Goal: Task Accomplishment & Management: Manage account settings

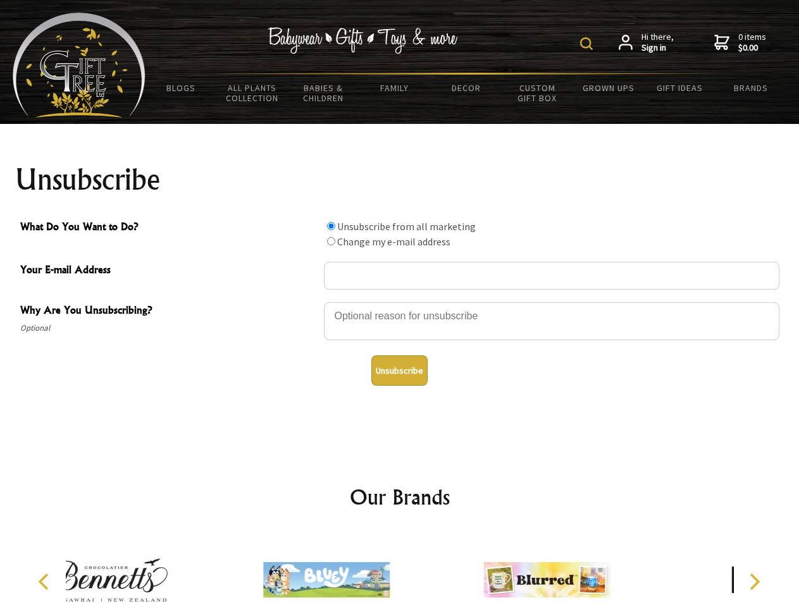
click at [588, 44] on img at bounding box center [586, 43] width 13 height 13
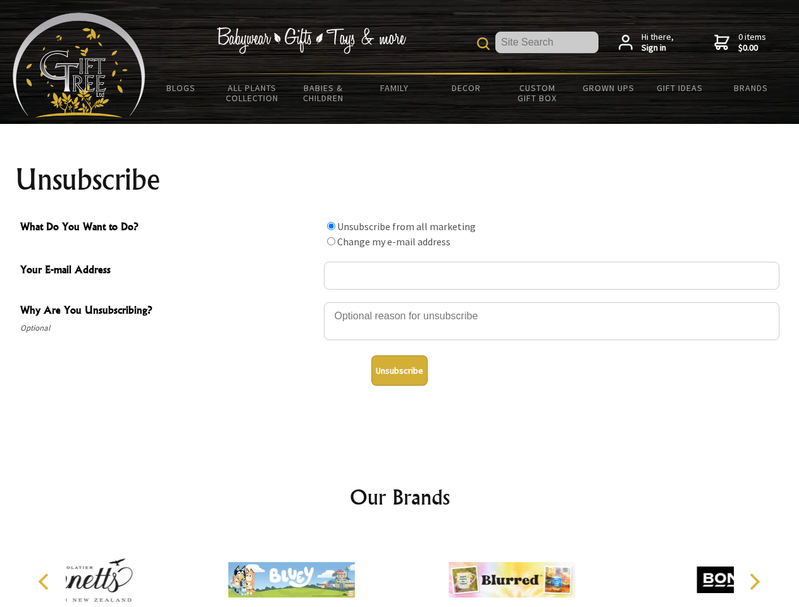
click at [400, 302] on div at bounding box center [551, 323] width 455 height 44
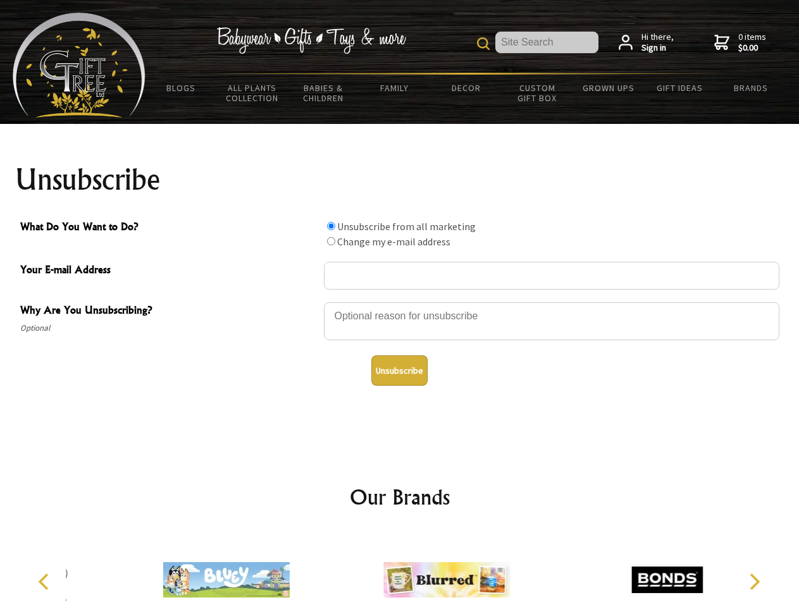
click at [331, 226] on input "What Do You Want to Do?" at bounding box center [331, 226] width 8 height 8
click at [331, 241] on input "What Do You Want to Do?" at bounding box center [331, 241] width 8 height 8
radio input "true"
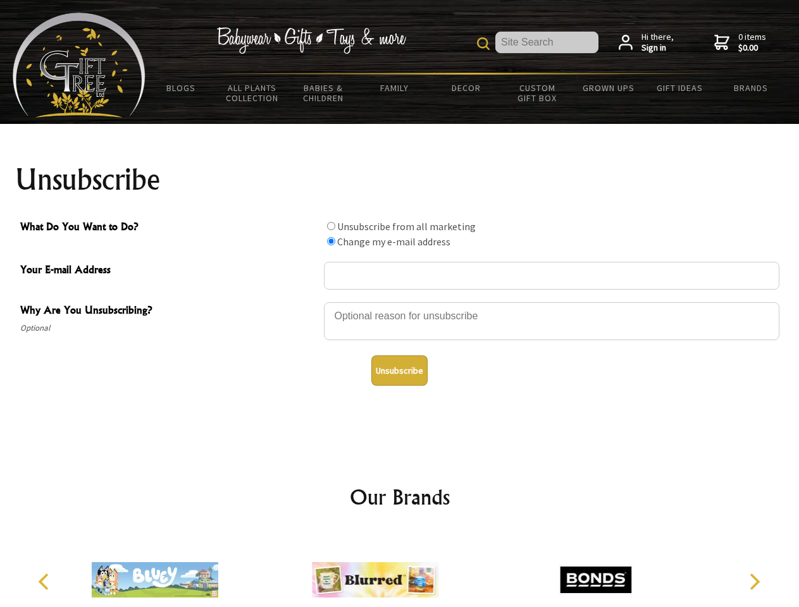
click at [399, 371] on button "Unsubscribe" at bounding box center [399, 370] width 56 height 30
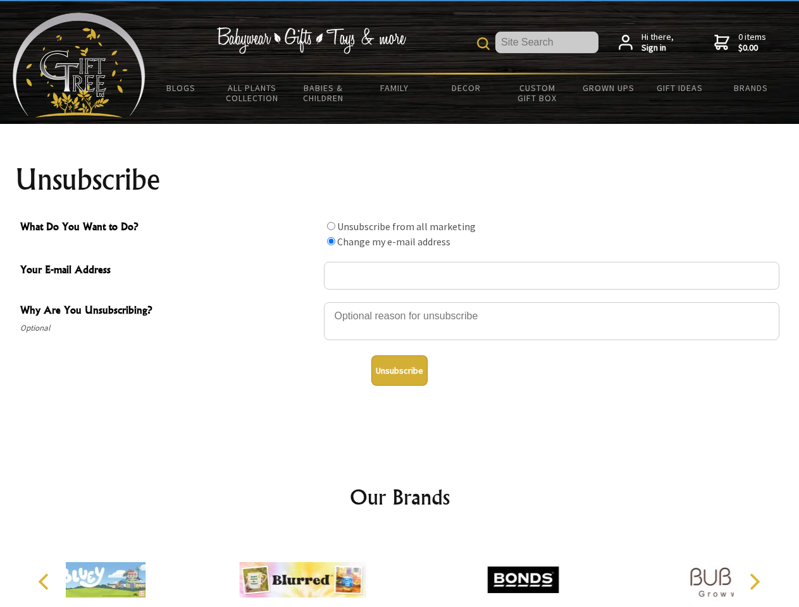
click at [413, 570] on div at bounding box center [523, 581] width 220 height 99
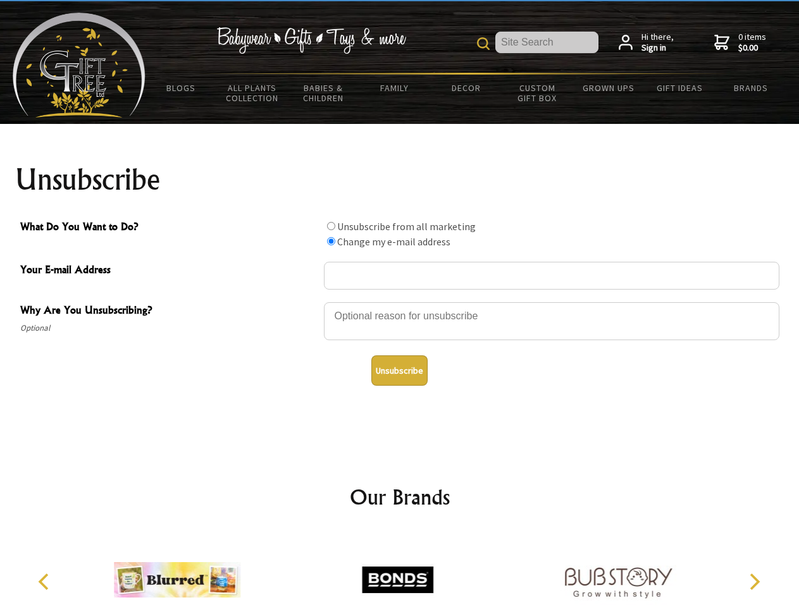
click at [46, 582] on icon "Previous" at bounding box center [45, 582] width 16 height 16
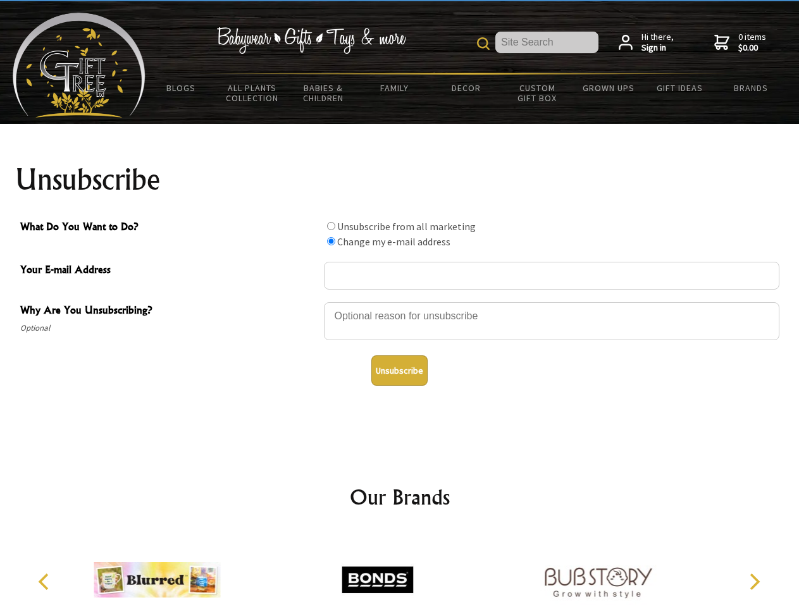
click at [754, 582] on icon "Next" at bounding box center [753, 582] width 16 height 16
